Goal: Task Accomplishment & Management: Complete application form

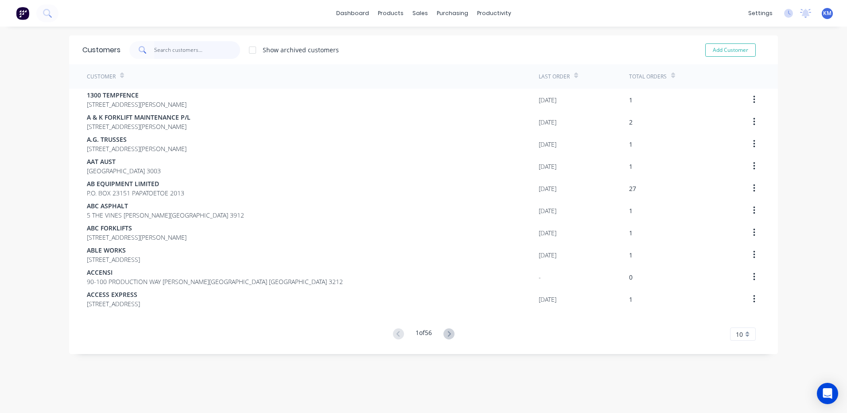
click at [206, 47] on input "text" at bounding box center [197, 50] width 86 height 18
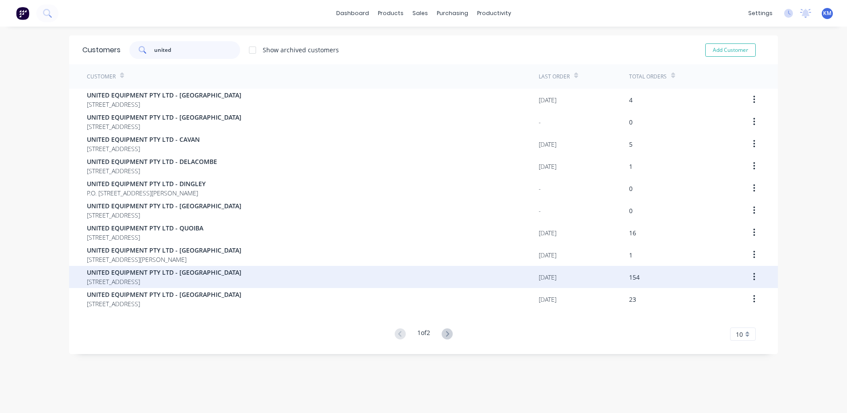
type input "united"
click at [329, 272] on div "UNITED EQUIPMENT PTY LTD - SUNSHINE WEST [STREET_ADDRESS]" at bounding box center [313, 277] width 452 height 22
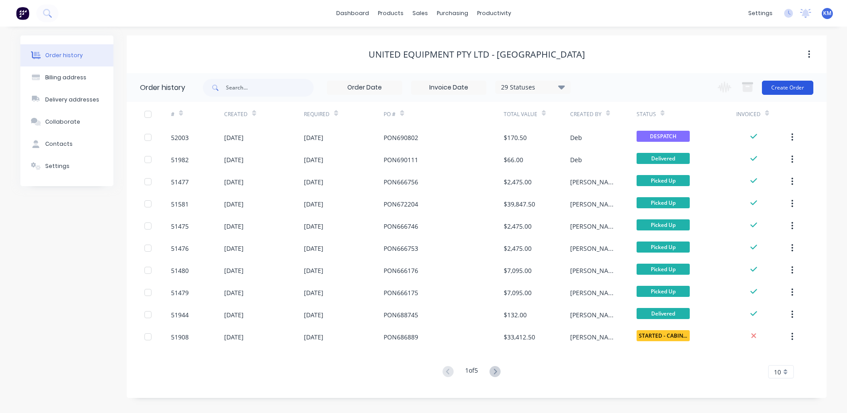
click at [804, 87] on button "Create Order" at bounding box center [787, 88] width 51 height 14
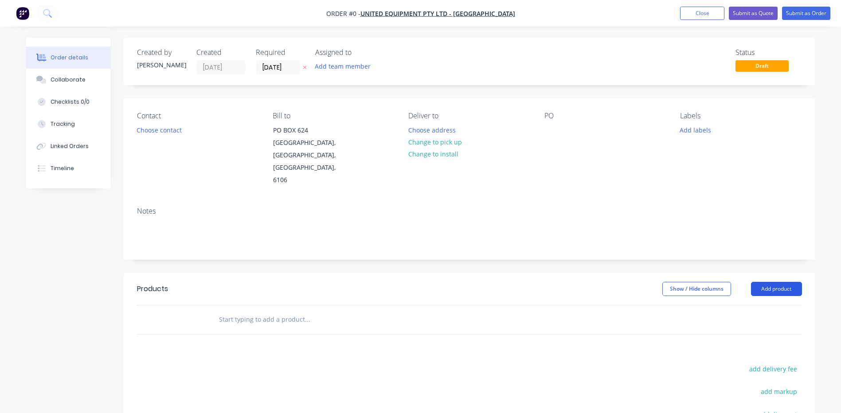
click at [778, 282] on button "Add product" at bounding box center [776, 289] width 51 height 14
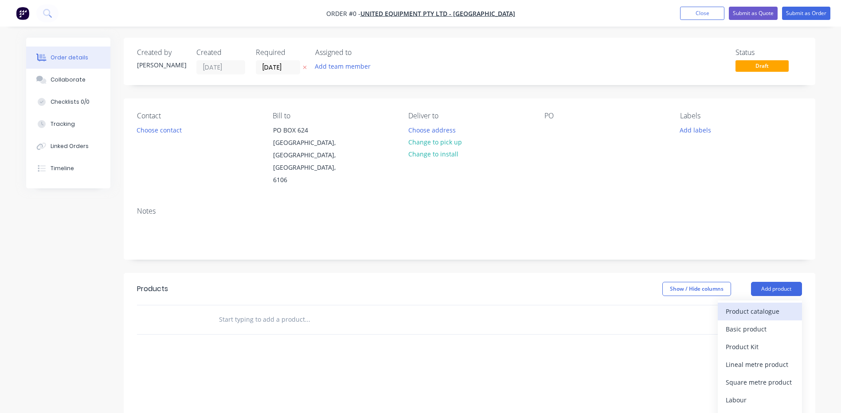
click at [769, 303] on button "Product catalogue" at bounding box center [760, 312] width 84 height 18
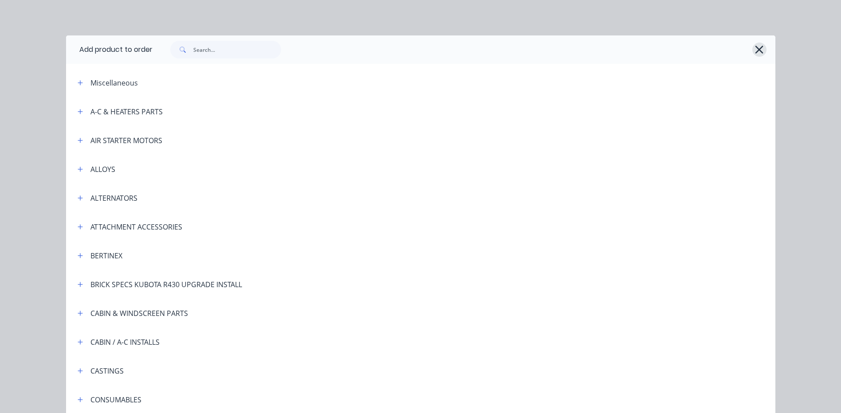
click at [756, 47] on icon "button" at bounding box center [758, 49] width 9 height 12
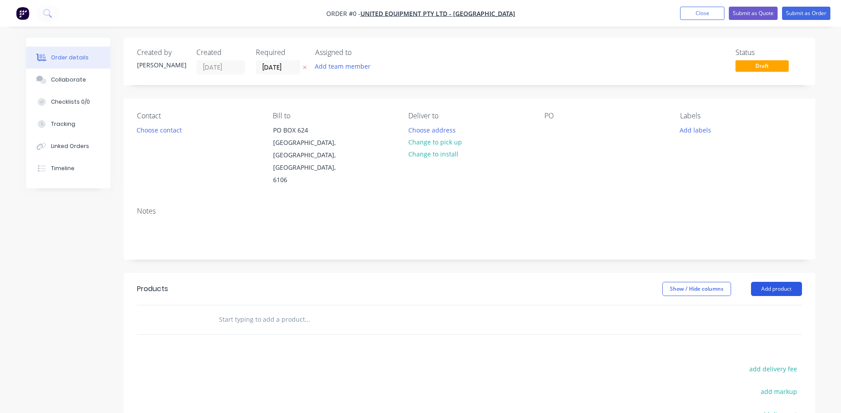
click at [760, 282] on button "Add product" at bounding box center [776, 289] width 51 height 14
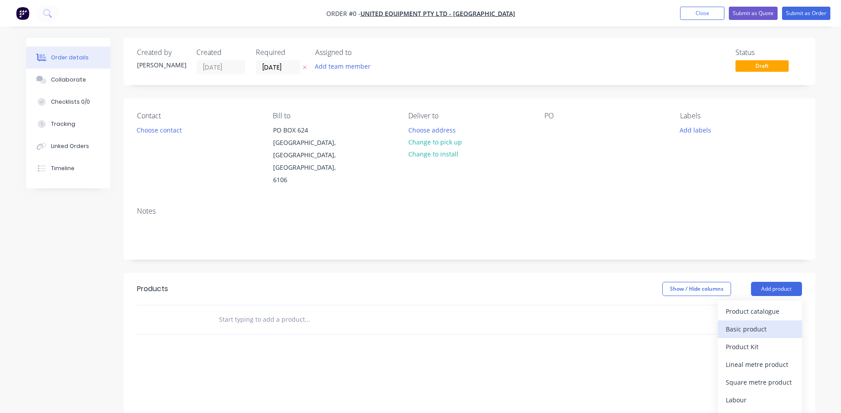
click at [751, 323] on div "Basic product" at bounding box center [760, 329] width 68 height 13
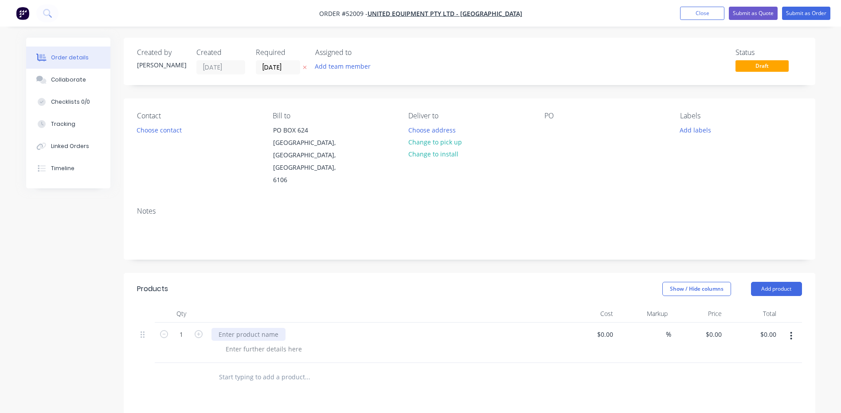
click at [254, 328] on div at bounding box center [248, 334] width 74 height 13
click at [269, 343] on div at bounding box center [264, 349] width 90 height 13
click at [287, 343] on div at bounding box center [264, 349] width 90 height 13
drag, startPoint x: 321, startPoint y: 324, endPoint x: 392, endPoint y: 279, distance: 84.2
click at [321, 343] on div "CURRENT COLLAPSED HEIGHT: 3500MM NEW COLLAPSED HEIGHT:" at bounding box center [285, 354] width 132 height 22
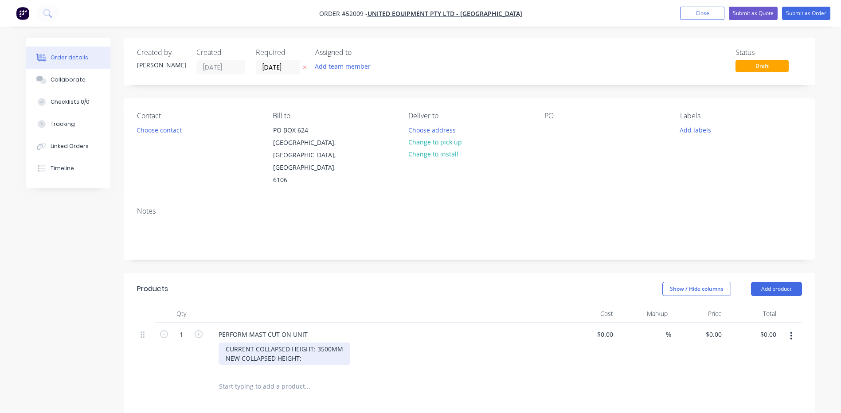
click at [323, 343] on div "CURRENT COLLAPSED HEIGHT: 3500MM NEW COLLAPSED HEIGHT:" at bounding box center [285, 354] width 132 height 22
click at [500, 282] on div "Show / Hide columns Add product" at bounding box center [539, 289] width 523 height 14
click at [718, 328] on input "0" at bounding box center [715, 334] width 20 height 13
type input "$7,850.00"
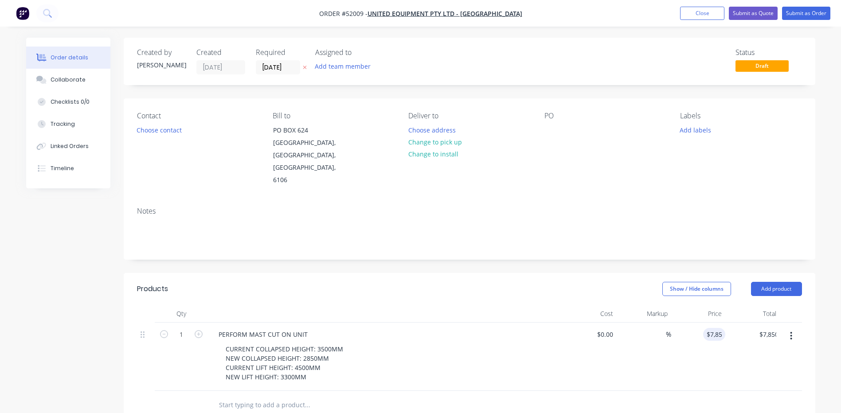
click at [526, 241] on div "Created by [PERSON_NAME] Created [DATE] Required [DATE] Assigned to Add team me…" at bounding box center [469, 335] width 691 height 595
click at [142, 129] on button "Choose contact" at bounding box center [159, 130] width 55 height 12
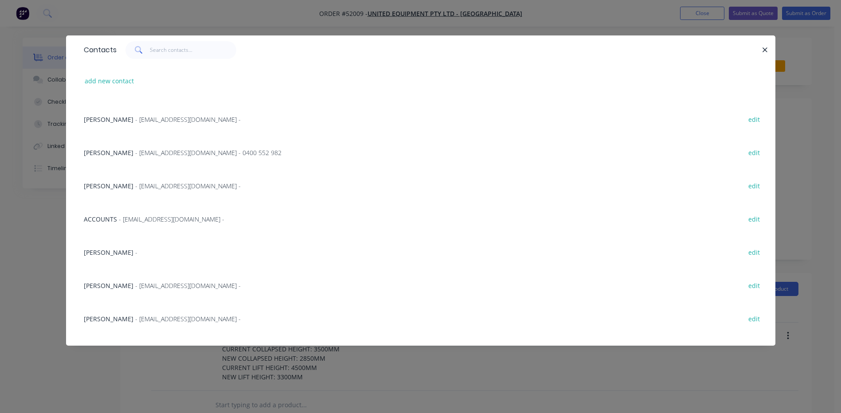
scroll to position [44, 0]
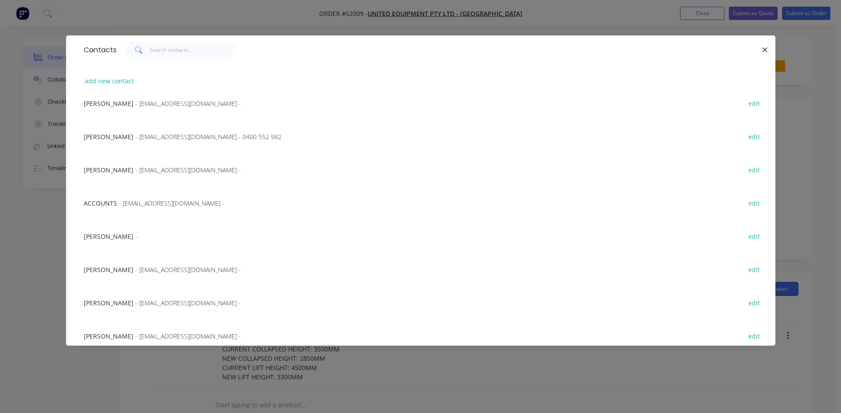
click at [167, 142] on div "[PERSON_NAME] - [EMAIL_ADDRESS][DOMAIN_NAME] - 0400 552 982 edit" at bounding box center [420, 136] width 683 height 33
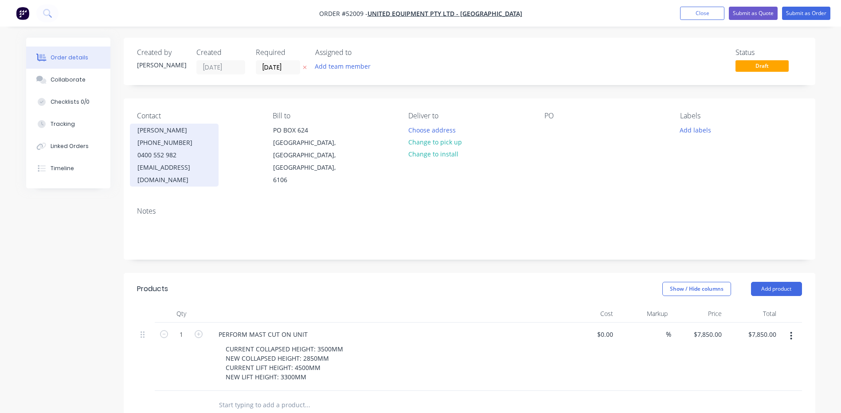
click at [191, 162] on div "[EMAIL_ADDRESS][DOMAIN_NAME]" at bounding box center [174, 173] width 74 height 25
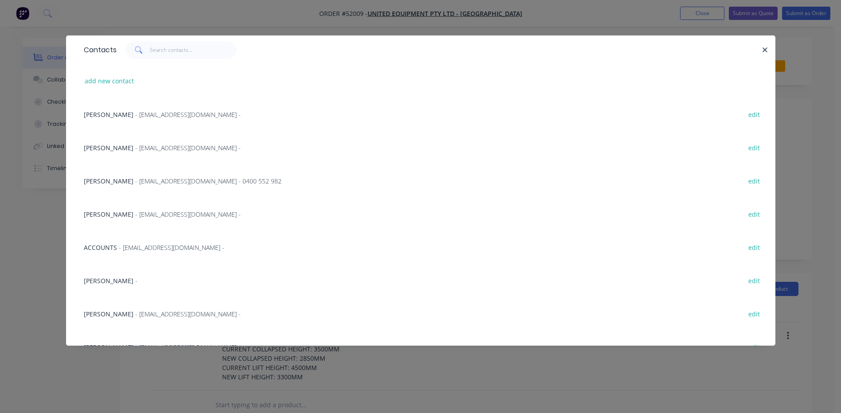
click at [239, 158] on div "[PERSON_NAME] - [PERSON_NAME][EMAIL_ADDRESS][DOMAIN_NAME] - edit" at bounding box center [420, 147] width 683 height 33
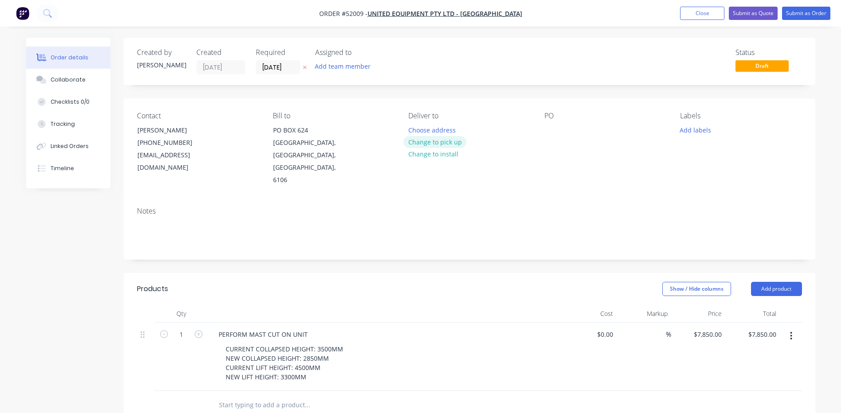
click at [431, 145] on button "Change to pick up" at bounding box center [434, 142] width 63 height 12
click at [551, 129] on div at bounding box center [551, 130] width 14 height 13
click at [554, 136] on div at bounding box center [551, 130] width 14 height 13
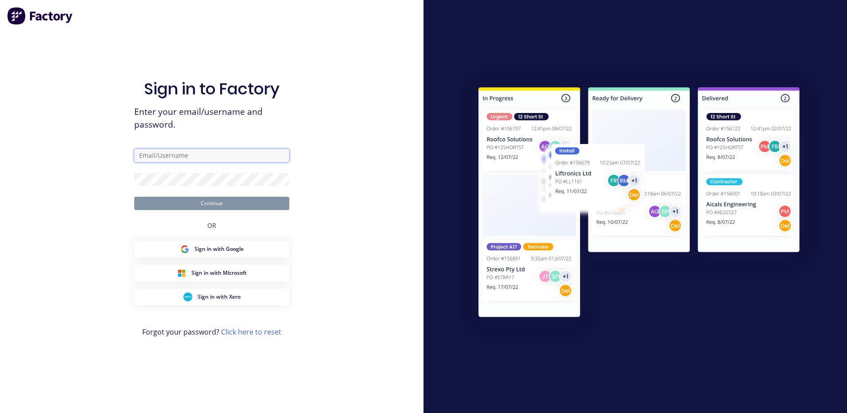
type input "[PERSON_NAME][EMAIL_ADDRESS][DOMAIN_NAME]"
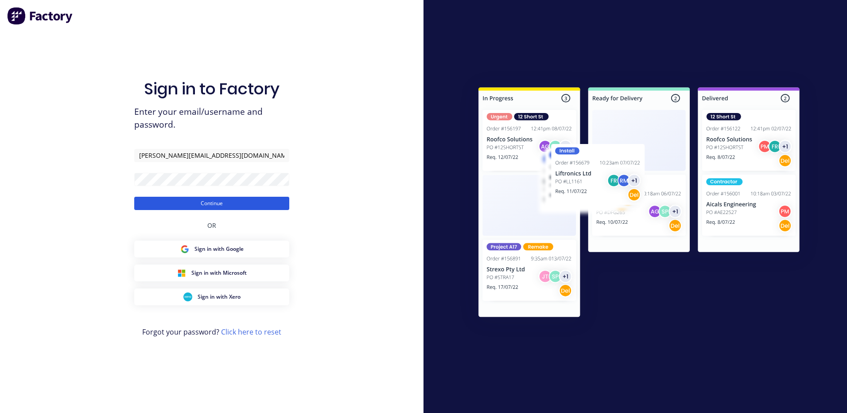
click at [263, 203] on button "Continue" at bounding box center [211, 203] width 155 height 13
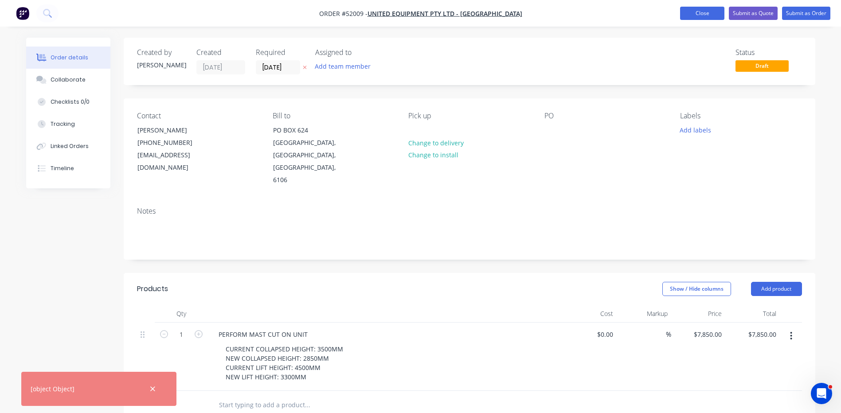
click at [687, 12] on button "Close" at bounding box center [702, 13] width 44 height 13
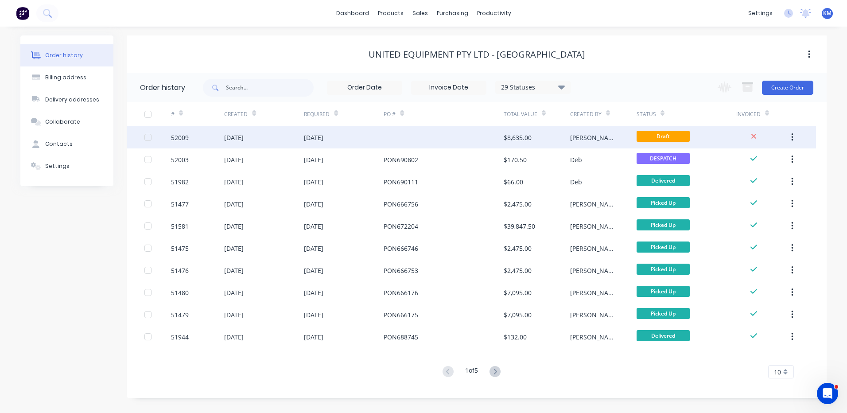
click at [490, 139] on div at bounding box center [444, 137] width 120 height 22
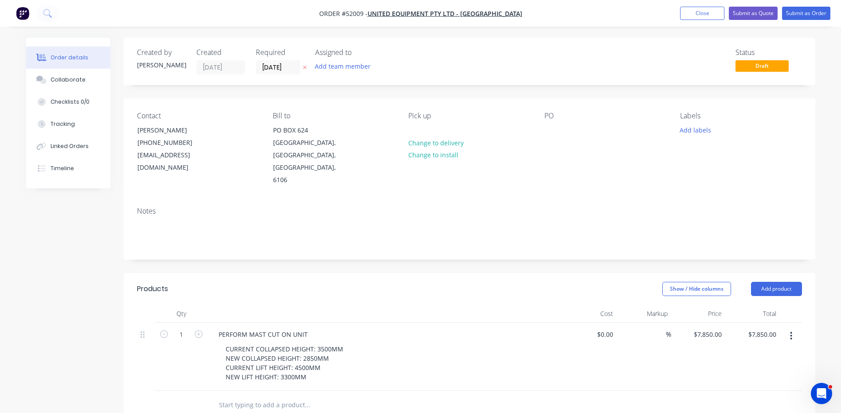
click at [554, 245] on div "Created by [PERSON_NAME] Created [DATE] Required [DATE] Assigned to Add team me…" at bounding box center [469, 335] width 691 height 595
